Goal: Find specific page/section

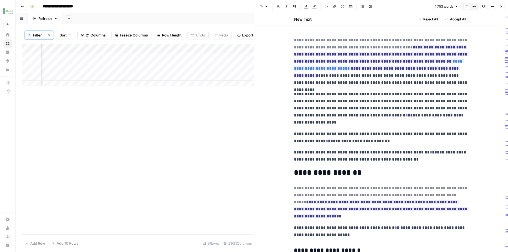
scroll to position [0, 866]
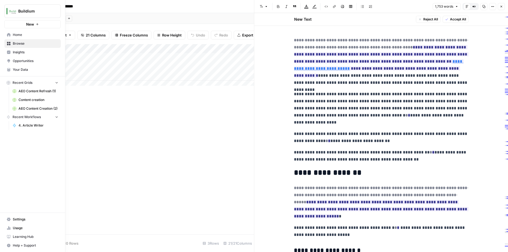
click at [6, 71] on link "Your Data" at bounding box center [32, 69] width 56 height 9
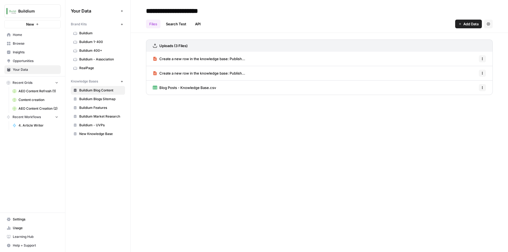
click at [120, 82] on button "New" at bounding box center [122, 81] width 7 height 7
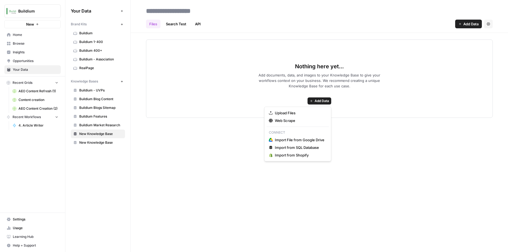
click at [329, 102] on span "Add Data" at bounding box center [322, 101] width 14 height 5
click at [168, 134] on div "Files Search Test API Add Data Settings Nothing here yet... Add documents, data…" at bounding box center [320, 126] width 378 height 252
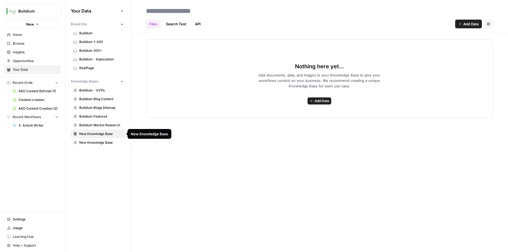
click at [113, 134] on span "New Knowledge Base" at bounding box center [100, 134] width 43 height 5
click at [90, 53] on span "Buildium 400+" at bounding box center [100, 50] width 43 height 5
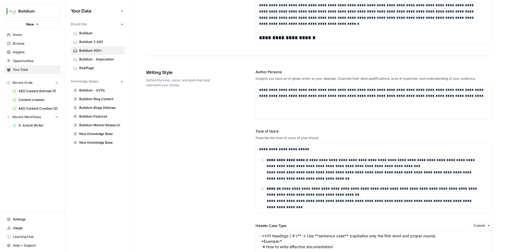
scroll to position [323, 0]
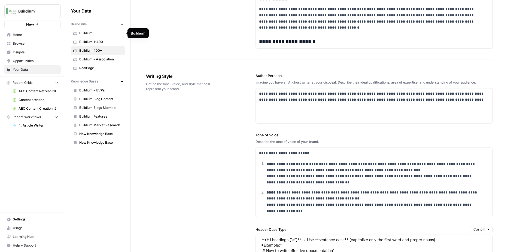
click at [86, 36] on link "Buildium" at bounding box center [98, 33] width 54 height 9
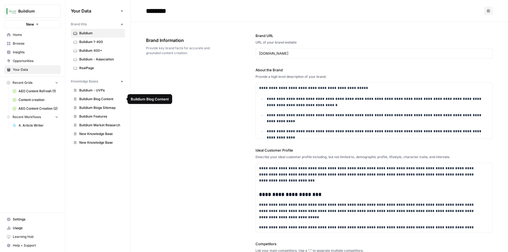
click at [97, 98] on span "Buildium Blog Content" at bounding box center [100, 99] width 43 height 5
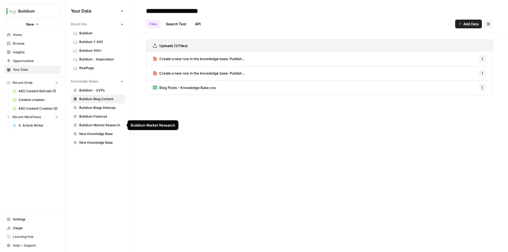
click at [117, 128] on link "Buildium Market Research" at bounding box center [98, 125] width 54 height 9
